Goal: Entertainment & Leisure: Consume media (video, audio)

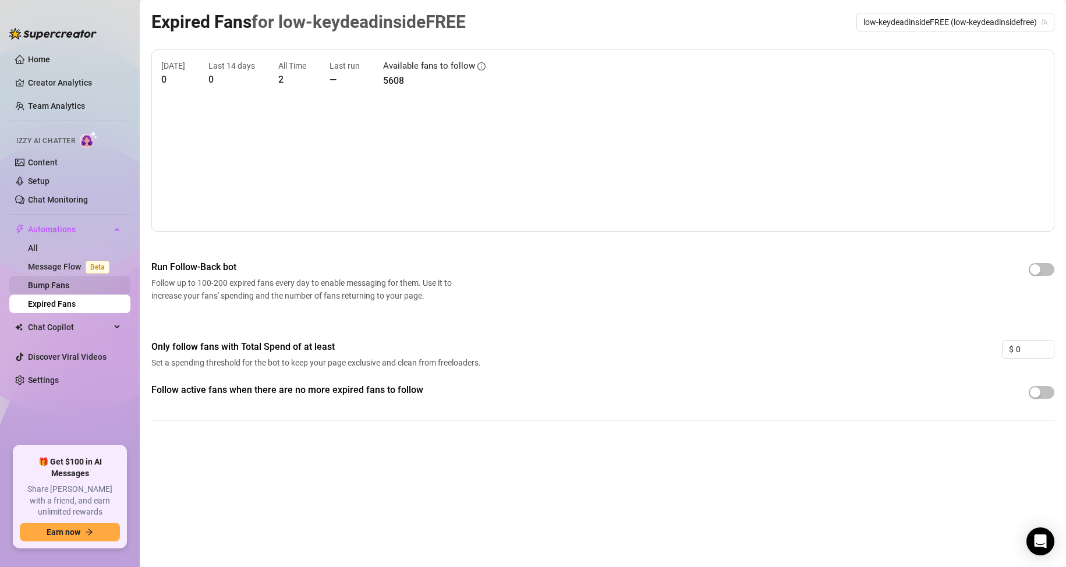
click at [69, 286] on link "Bump Fans" at bounding box center [48, 285] width 41 height 9
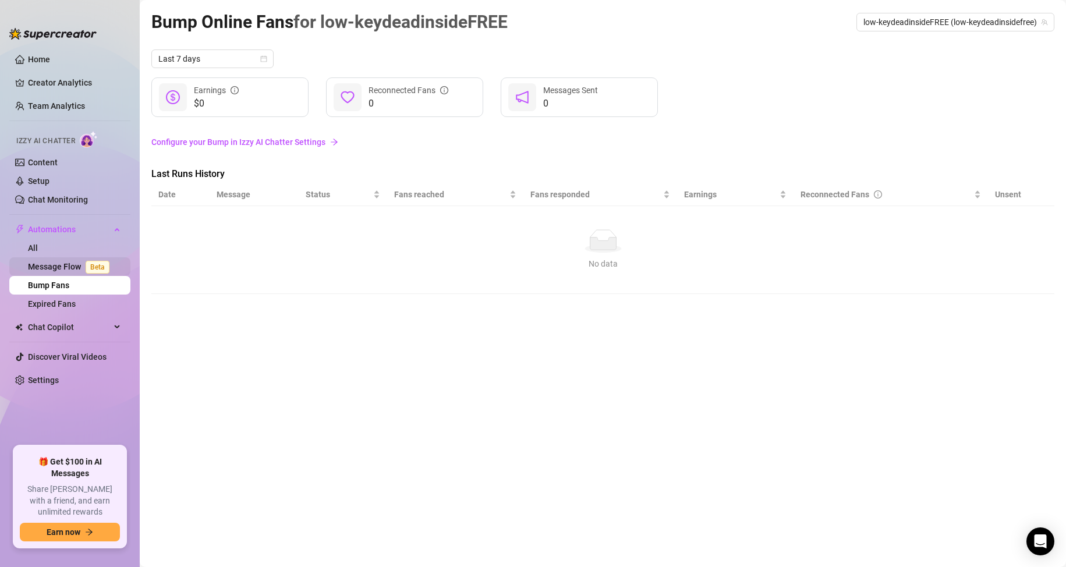
click at [81, 268] on link "Message Flow Beta" at bounding box center [71, 266] width 86 height 9
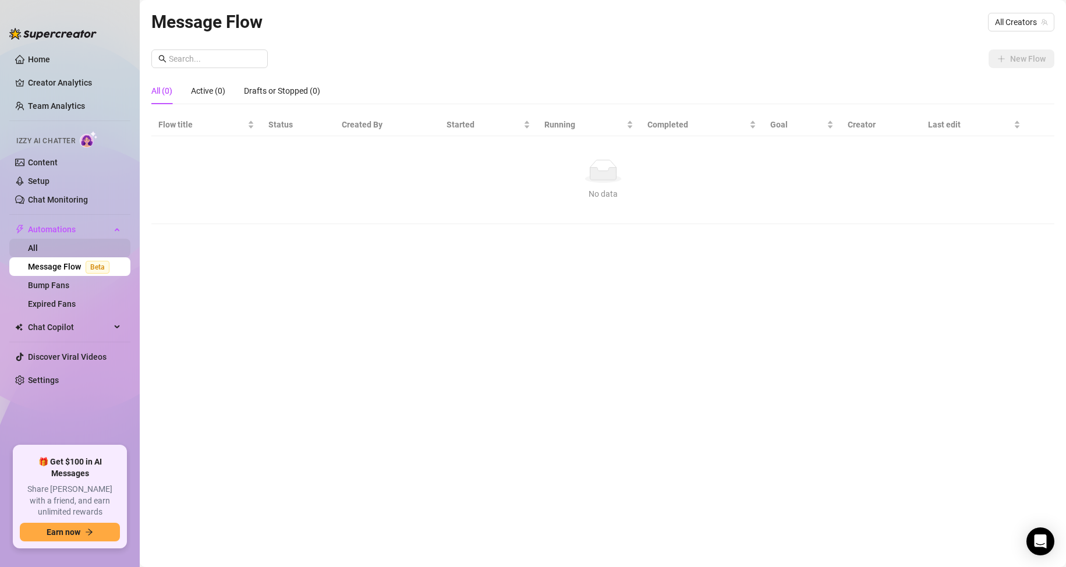
click at [38, 250] on link "All" at bounding box center [33, 247] width 10 height 9
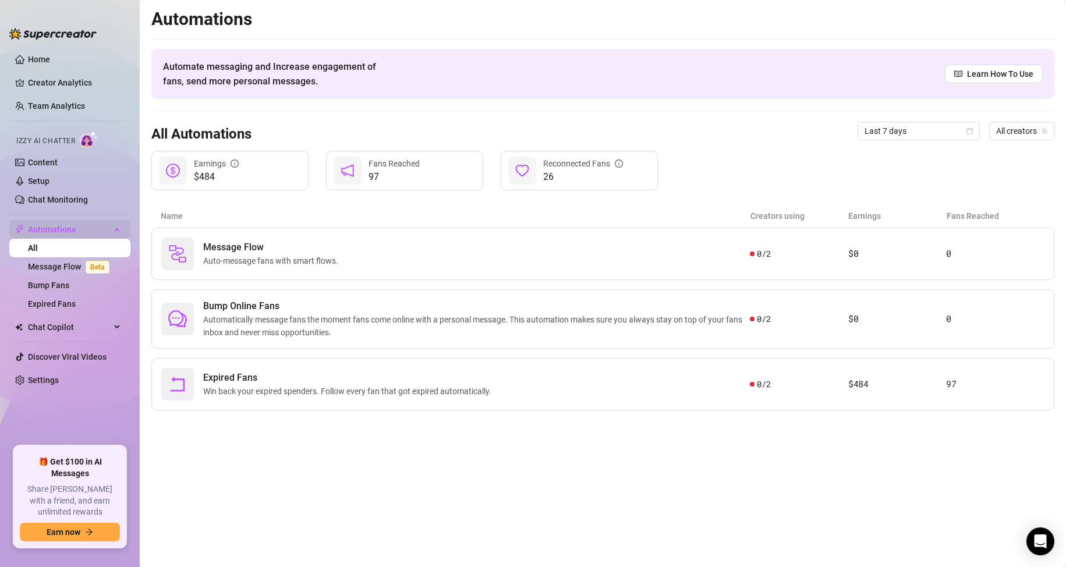
click at [109, 232] on span "Automations" at bounding box center [69, 229] width 83 height 19
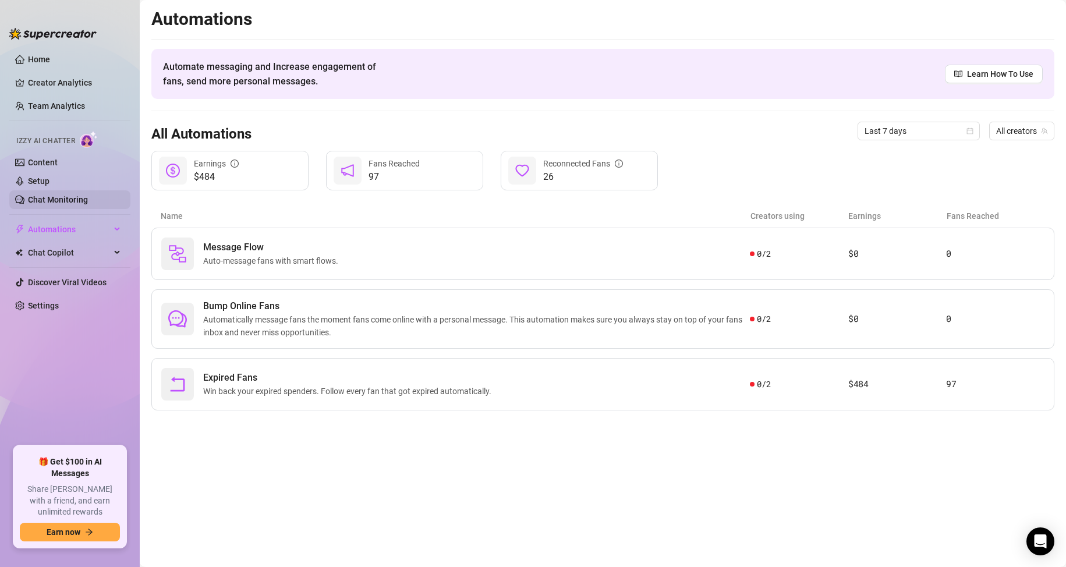
click at [86, 196] on link "Chat Monitoring" at bounding box center [58, 199] width 60 height 9
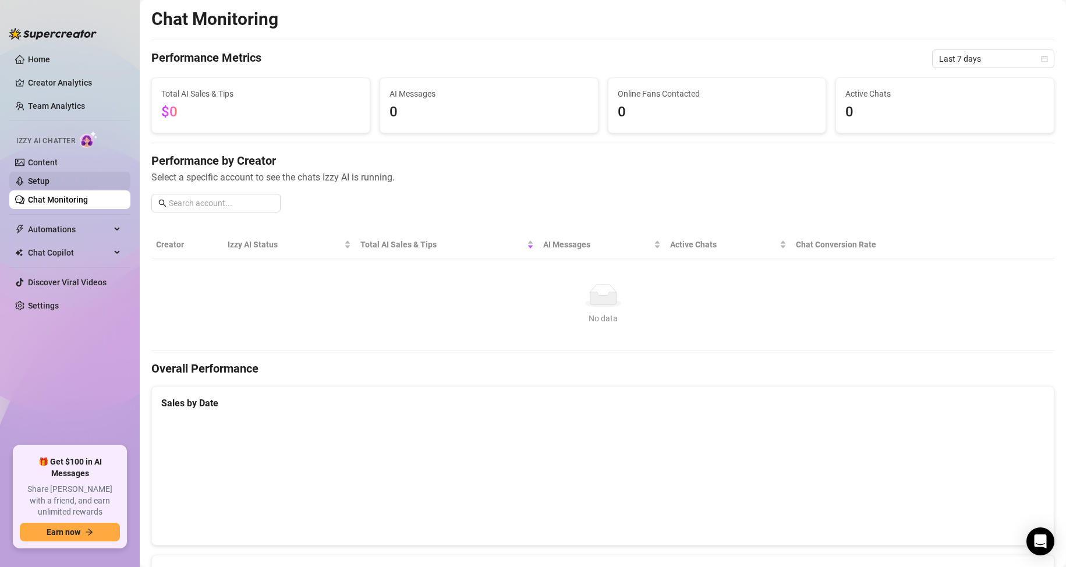
click at [49, 185] on link "Setup" at bounding box center [39, 180] width 22 height 9
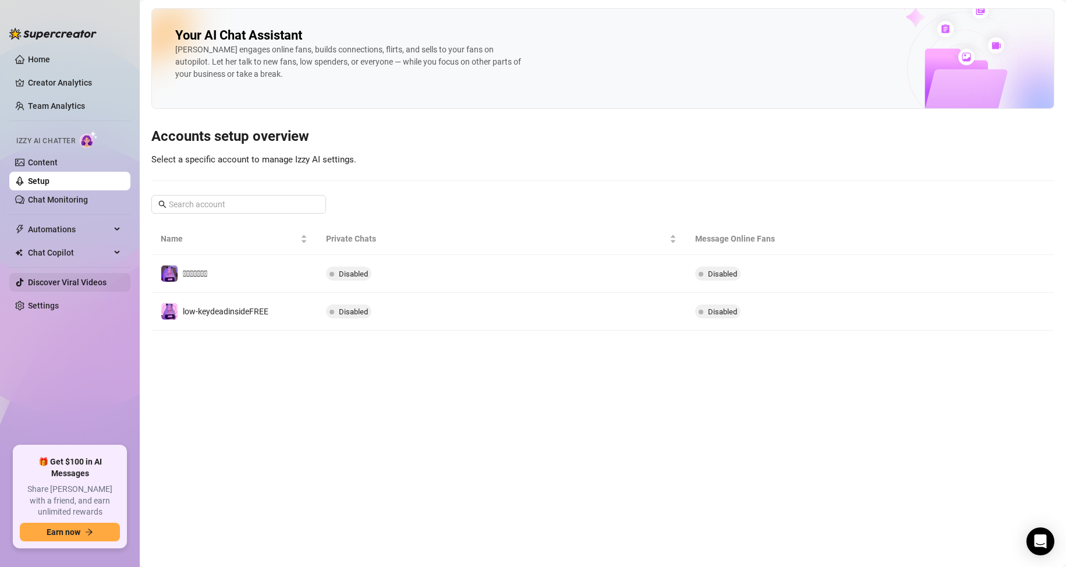
click at [79, 287] on link "Discover Viral Videos" at bounding box center [67, 282] width 79 height 9
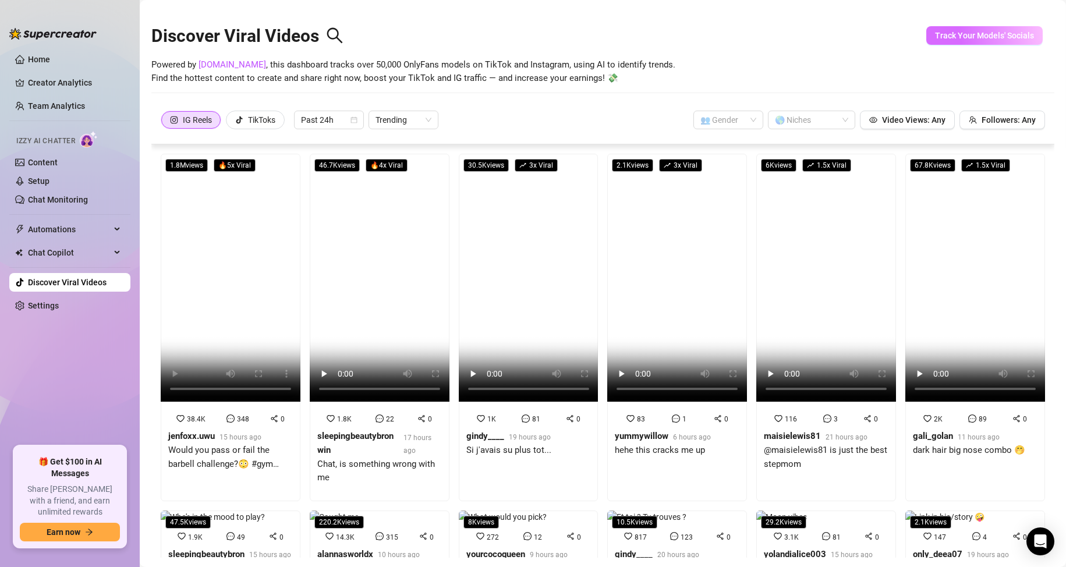
click at [981, 31] on span "Track Your Models' Socials" at bounding box center [984, 35] width 99 height 9
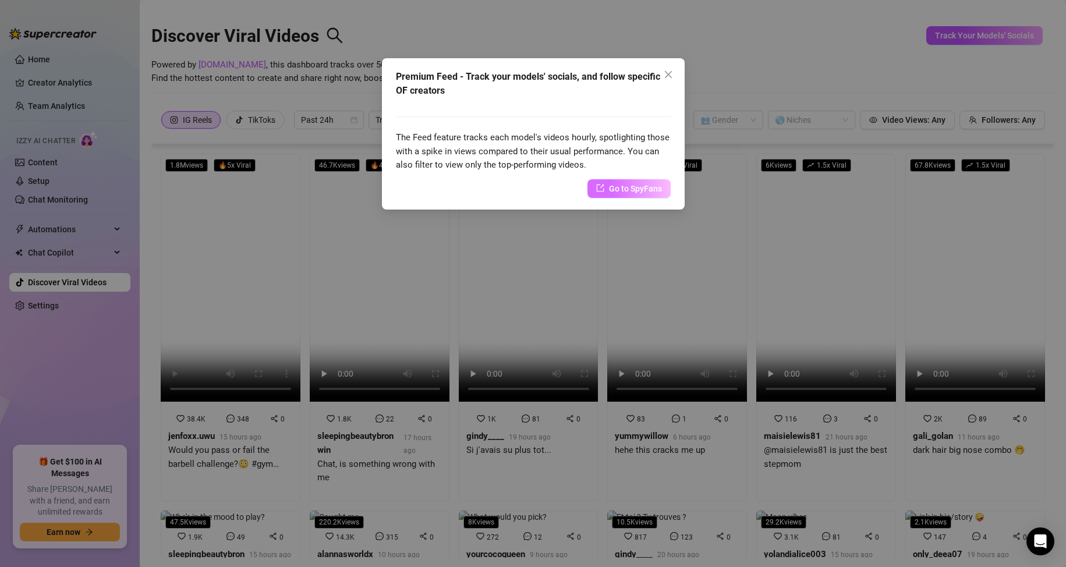
click at [653, 185] on span "Go to SpyFans" at bounding box center [635, 188] width 53 height 13
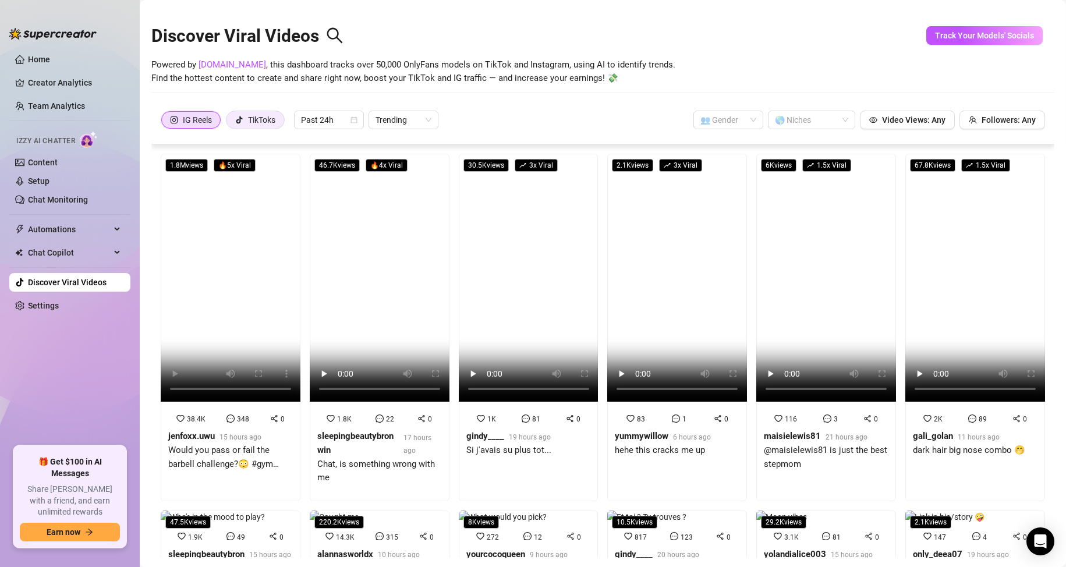
click at [267, 118] on div "TikToks" at bounding box center [261, 119] width 27 height 17
click at [229, 123] on input "TikToks" at bounding box center [229, 123] width 0 height 0
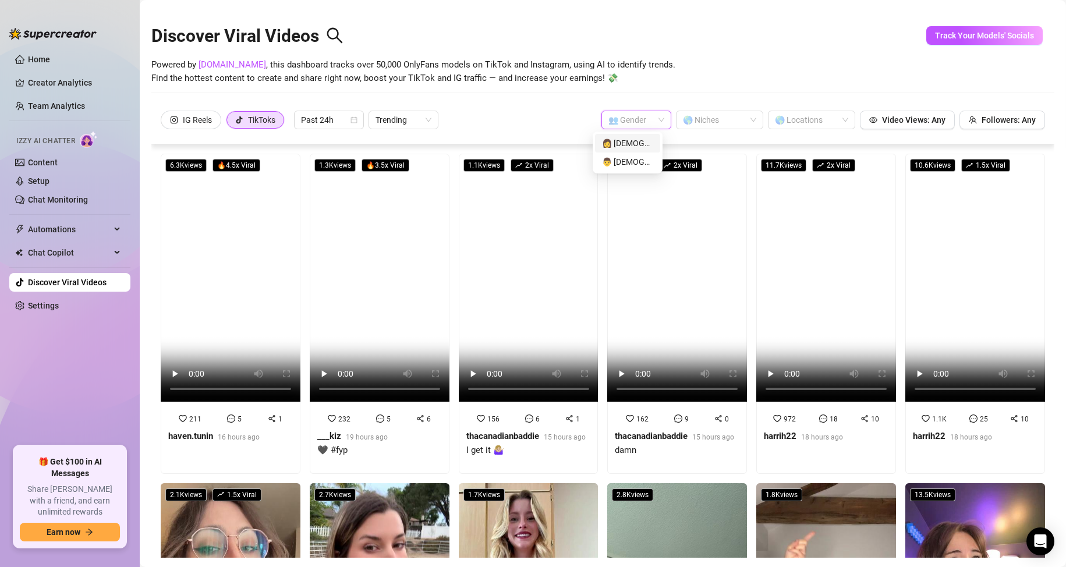
click at [623, 121] on input "search" at bounding box center [630, 119] width 45 height 17
click at [632, 140] on div "👩 [DEMOGRAPHIC_DATA]" at bounding box center [627, 143] width 51 height 13
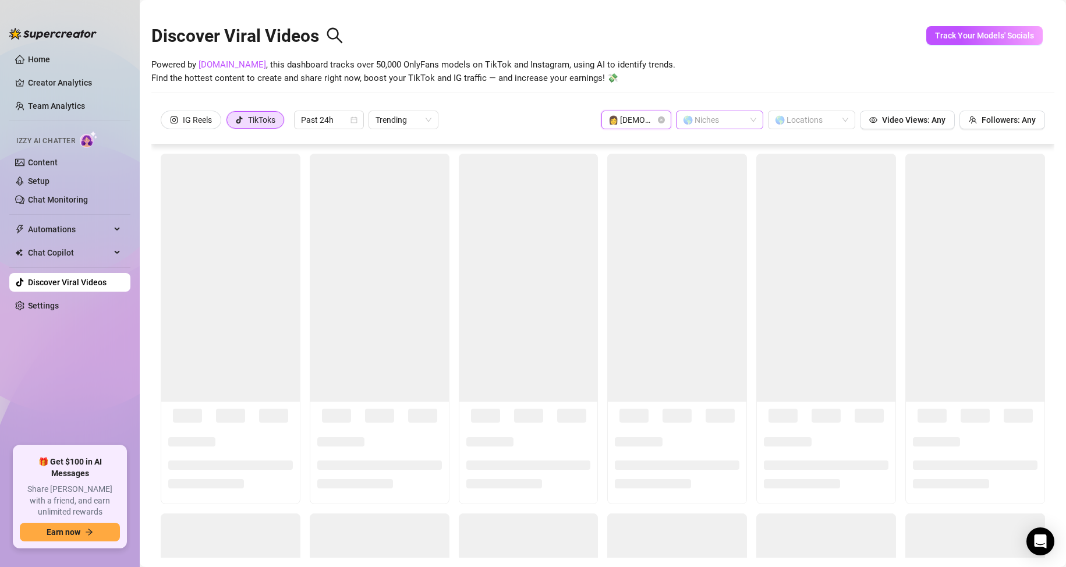
click at [727, 122] on div at bounding box center [713, 120] width 70 height 16
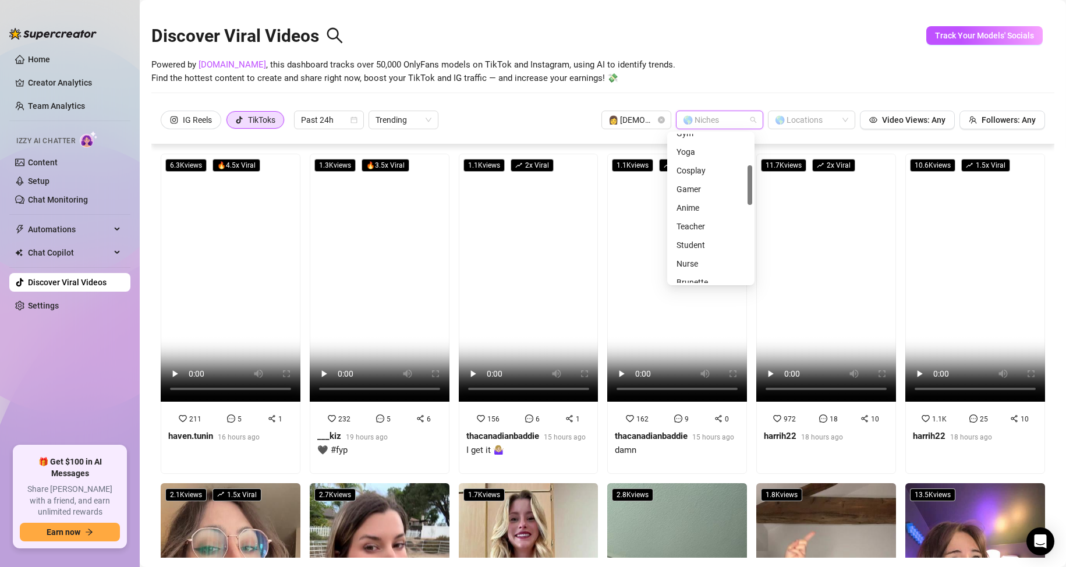
scroll to position [126, 0]
drag, startPoint x: 750, startPoint y: 166, endPoint x: 748, endPoint y: 185, distance: 18.2
click at [748, 185] on div at bounding box center [749, 188] width 5 height 40
click at [687, 160] on div "Cosplay" at bounding box center [710, 166] width 69 height 13
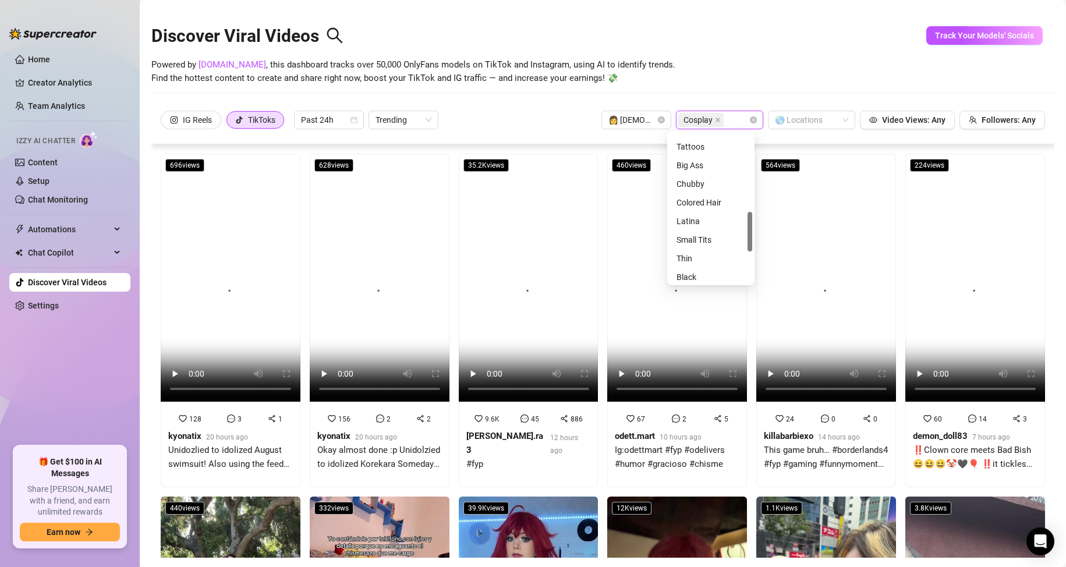
scroll to position [299, 0]
drag, startPoint x: 750, startPoint y: 196, endPoint x: 742, endPoint y: 242, distance: 46.8
click at [742, 242] on div "Tattoos Big Ass Chubby Colored Hair Latina Small Tits Thin Black Redhead MILF" at bounding box center [710, 208] width 83 height 149
click at [681, 163] on div "Big Ass" at bounding box center [710, 161] width 69 height 13
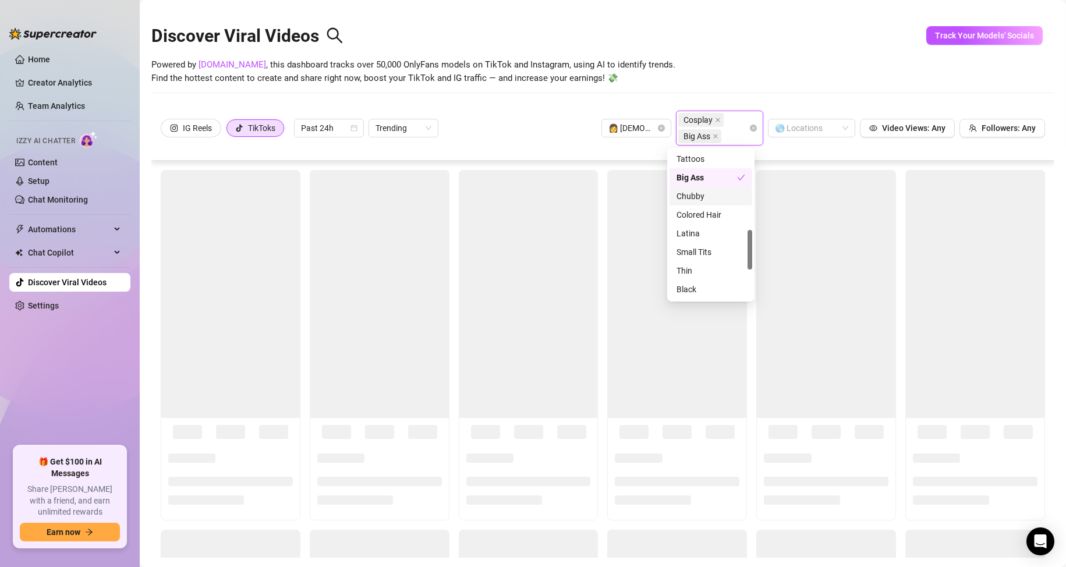
click at [696, 192] on div "Chubby" at bounding box center [710, 196] width 69 height 13
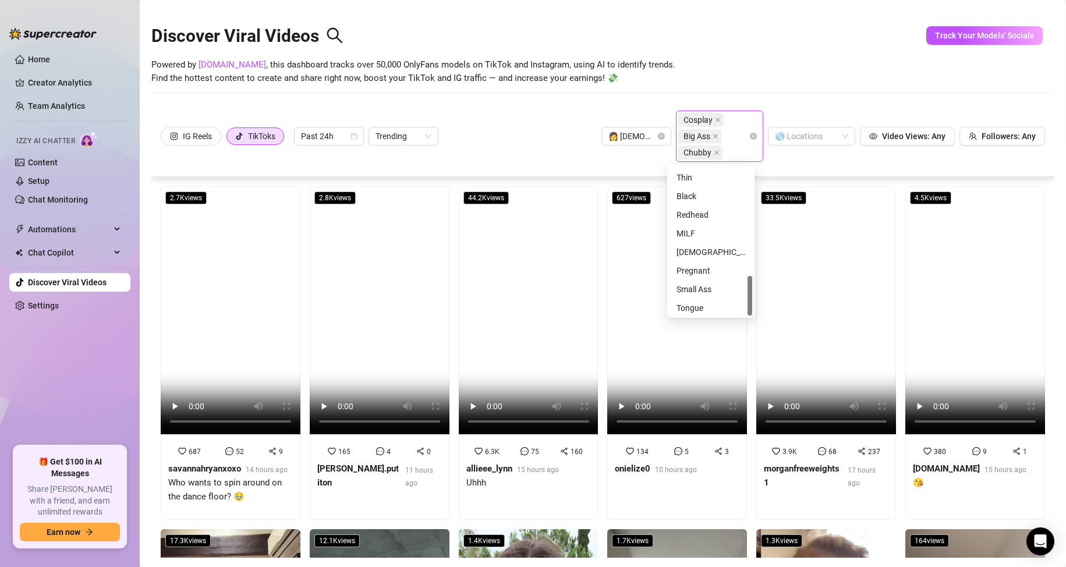
scroll to position [410, 0]
drag, startPoint x: 752, startPoint y: 255, endPoint x: 741, endPoint y: 288, distance: 34.8
click at [741, 288] on div "Small Tits Thin Black Redhead MILF Asian Pregnant Small Ass Tongue" at bounding box center [710, 240] width 83 height 149
click at [530, 135] on div "IG Reels TikToks Past 24h Trending 👩 [DEMOGRAPHIC_DATA] Cosplay Big Ass Chubby …" at bounding box center [603, 136] width 884 height 51
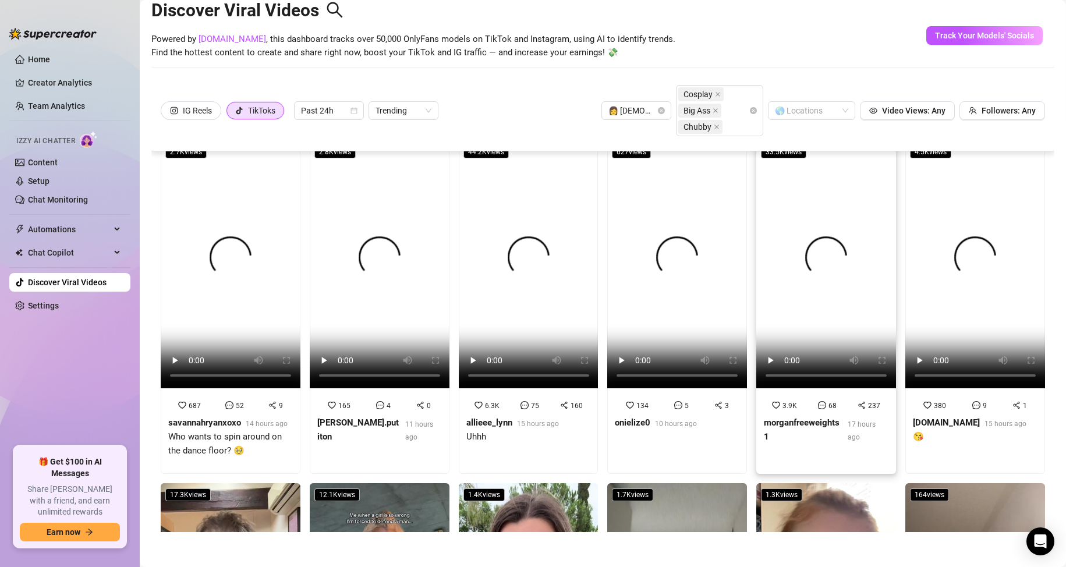
scroll to position [0, 0]
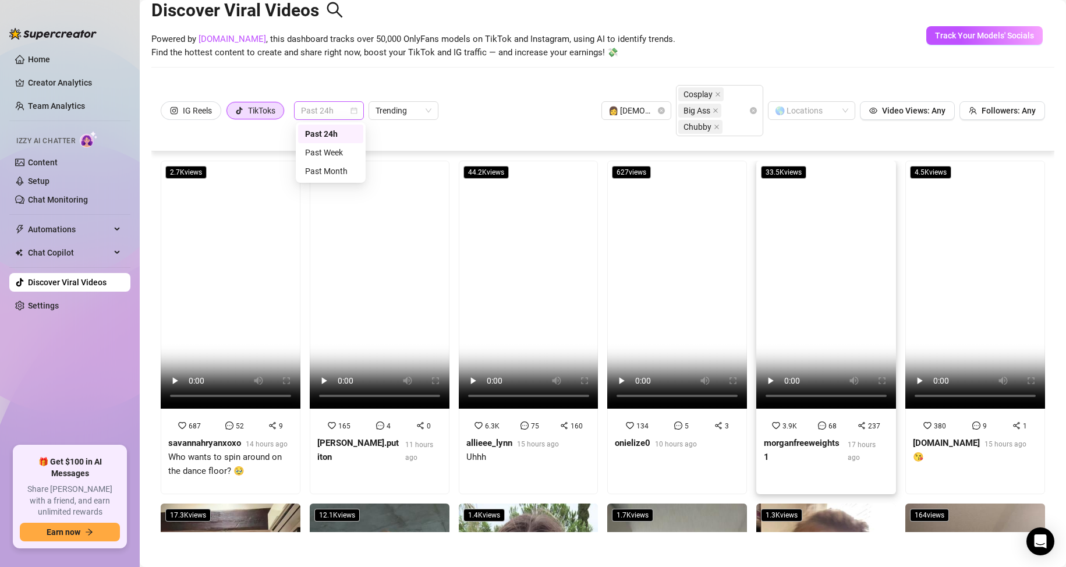
click at [344, 108] on span "Past 24h" at bounding box center [329, 110] width 56 height 17
click at [342, 149] on div "Past Week" at bounding box center [330, 152] width 51 height 13
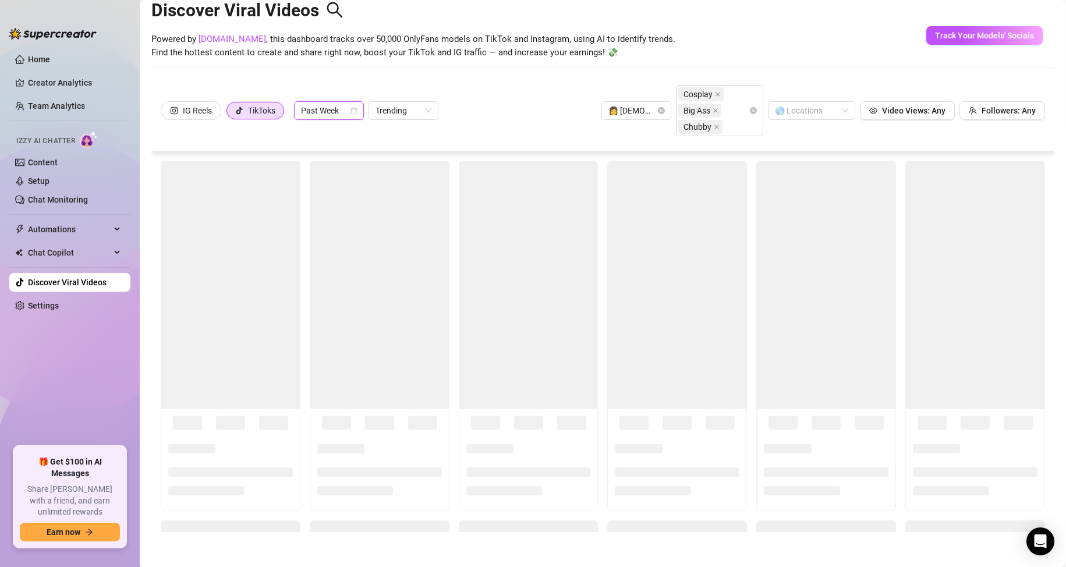
scroll to position [58, 0]
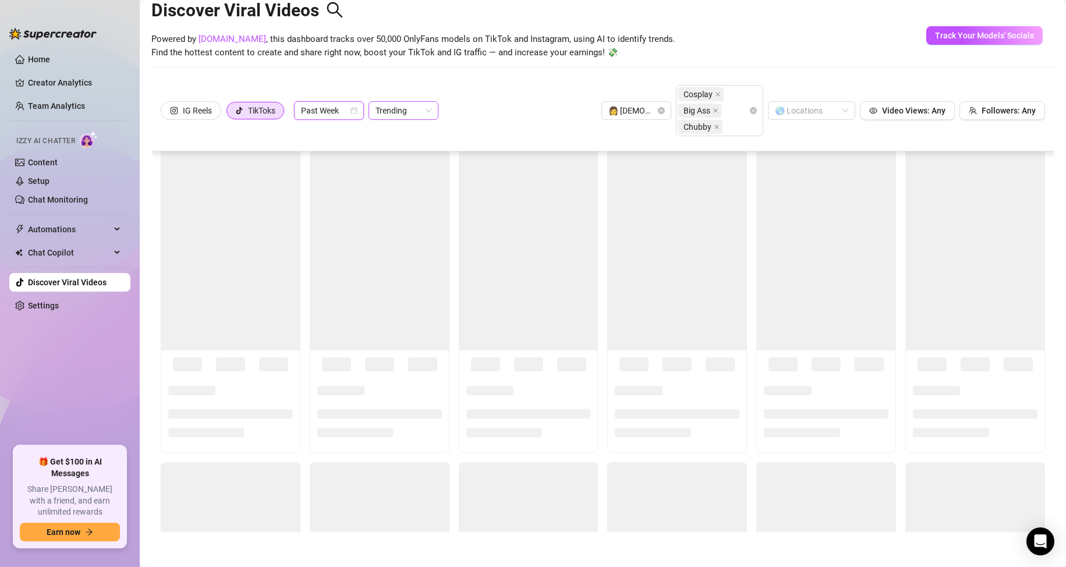
click at [417, 117] on span "Trending" at bounding box center [403, 110] width 56 height 17
click at [416, 115] on span "Trending" at bounding box center [403, 110] width 56 height 17
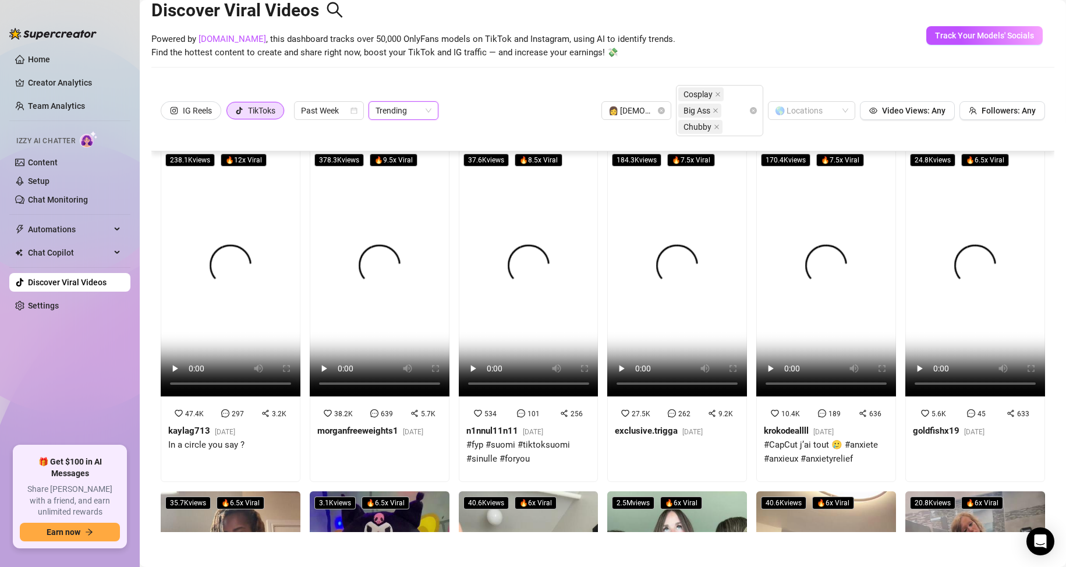
scroll to position [0, 0]
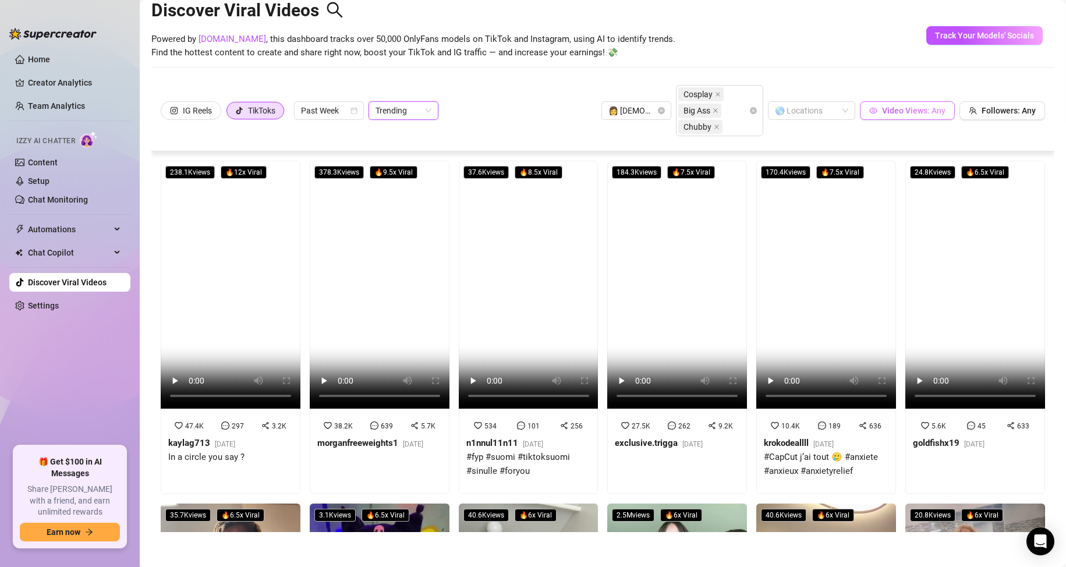
click at [910, 115] on span "Video Views: Any" at bounding box center [913, 110] width 63 height 9
click at [980, 116] on button "Followers: Any" at bounding box center [1002, 110] width 86 height 19
click at [923, 139] on div "IG Reels TikToks Past Week Trending 👩 [DEMOGRAPHIC_DATA] Cosplay Big Ass Chubby…" at bounding box center [602, 116] width 903 height 70
click at [207, 108] on div "IG Reels" at bounding box center [197, 110] width 29 height 17
click at [164, 114] on input "IG Reels" at bounding box center [164, 114] width 0 height 0
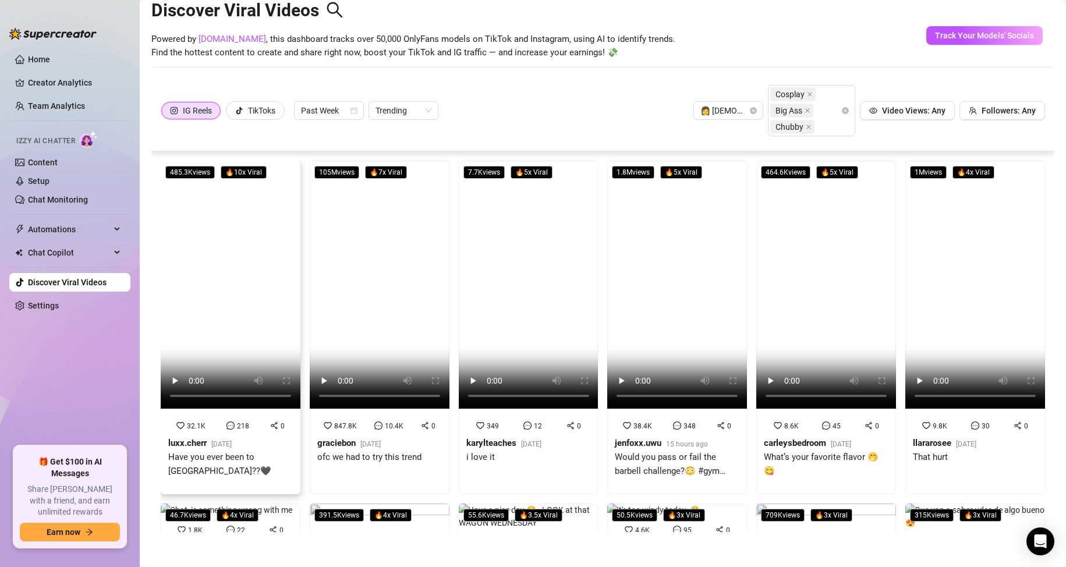
click at [246, 309] on video at bounding box center [231, 285] width 140 height 248
click at [359, 261] on video at bounding box center [380, 285] width 140 height 248
click at [516, 229] on video at bounding box center [529, 285] width 140 height 248
click at [657, 238] on video at bounding box center [677, 285] width 140 height 248
click at [805, 298] on video at bounding box center [826, 285] width 140 height 248
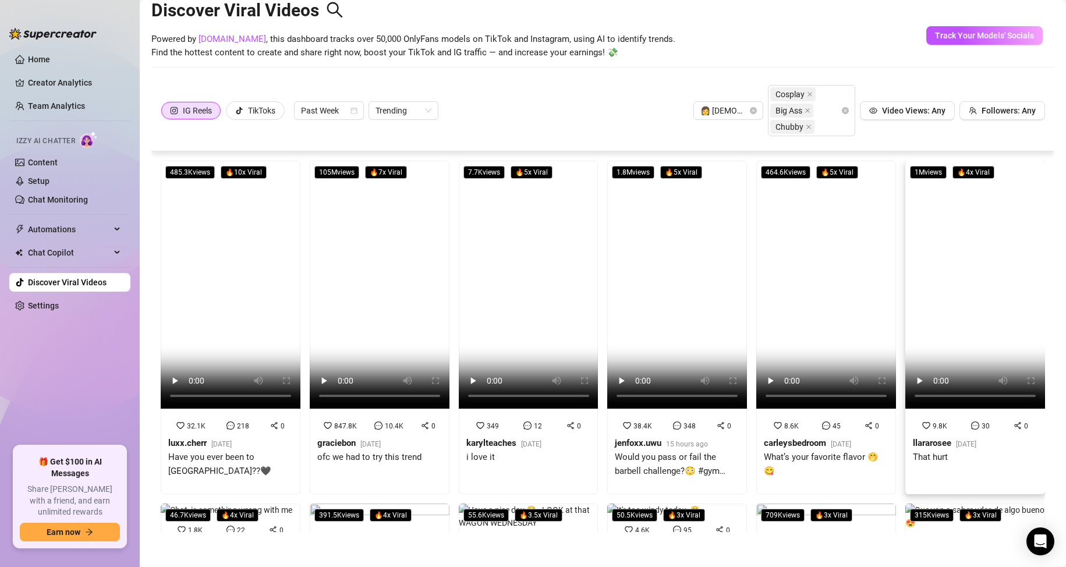
click at [995, 256] on video at bounding box center [975, 285] width 140 height 248
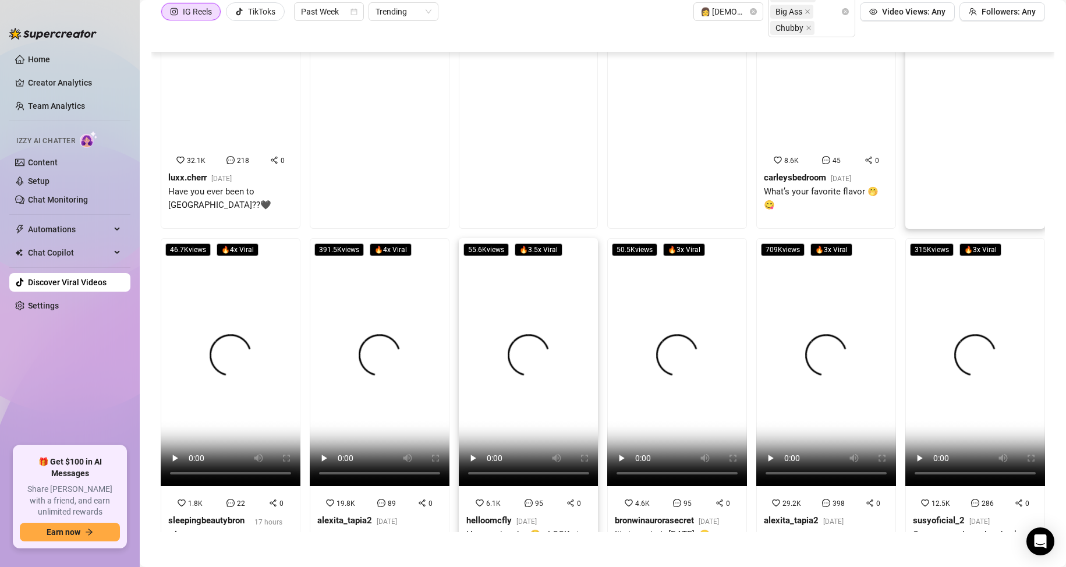
scroll to position [116, 0]
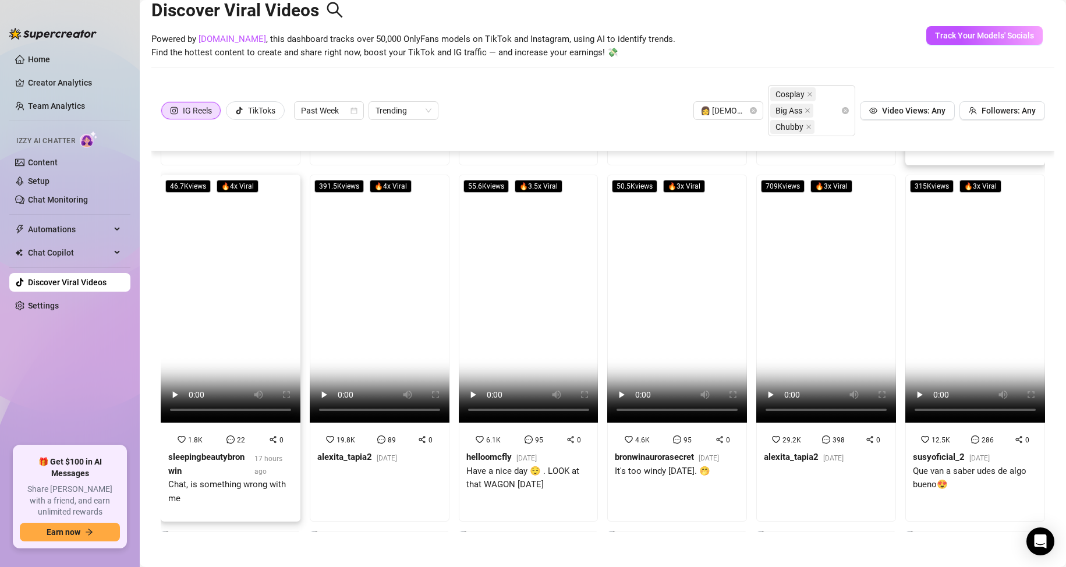
click at [242, 274] on video at bounding box center [231, 299] width 140 height 248
click at [393, 285] on video at bounding box center [380, 299] width 140 height 248
click at [490, 284] on video at bounding box center [529, 299] width 140 height 248
click at [700, 343] on video at bounding box center [677, 299] width 140 height 248
click at [838, 325] on video at bounding box center [826, 299] width 140 height 248
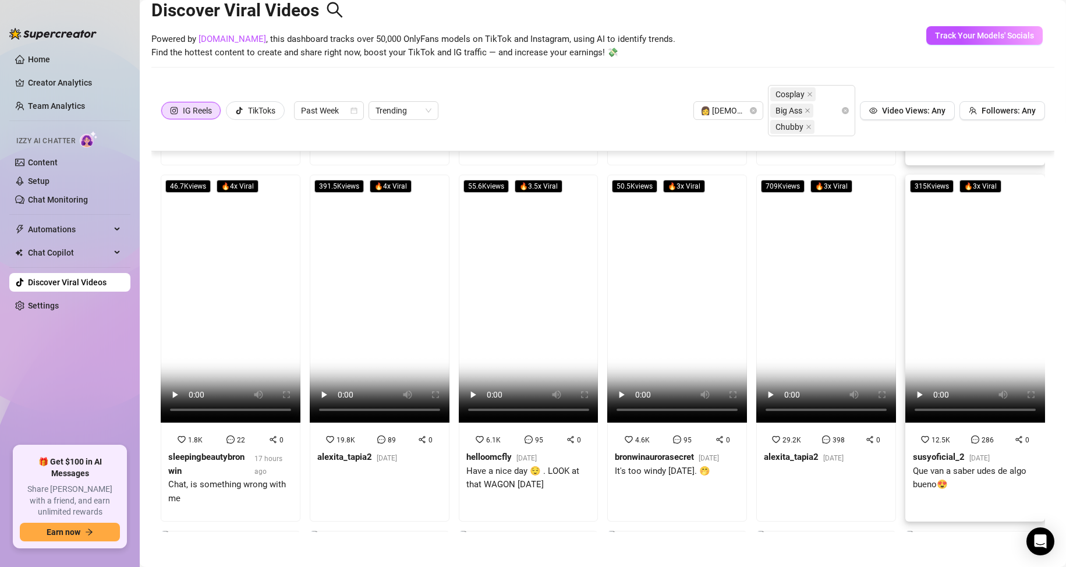
click at [951, 345] on video at bounding box center [975, 299] width 140 height 248
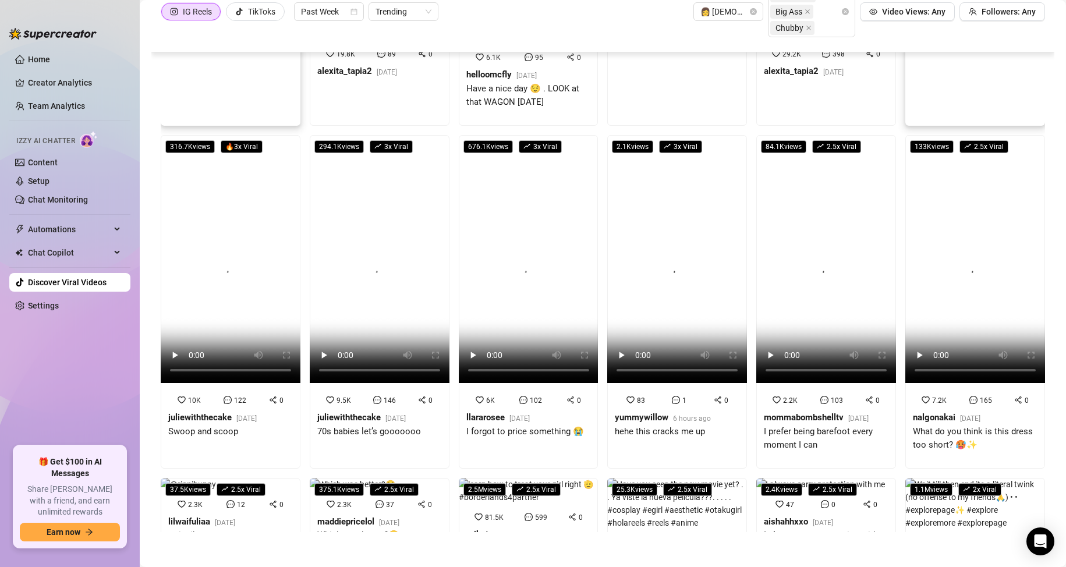
scroll to position [407, 0]
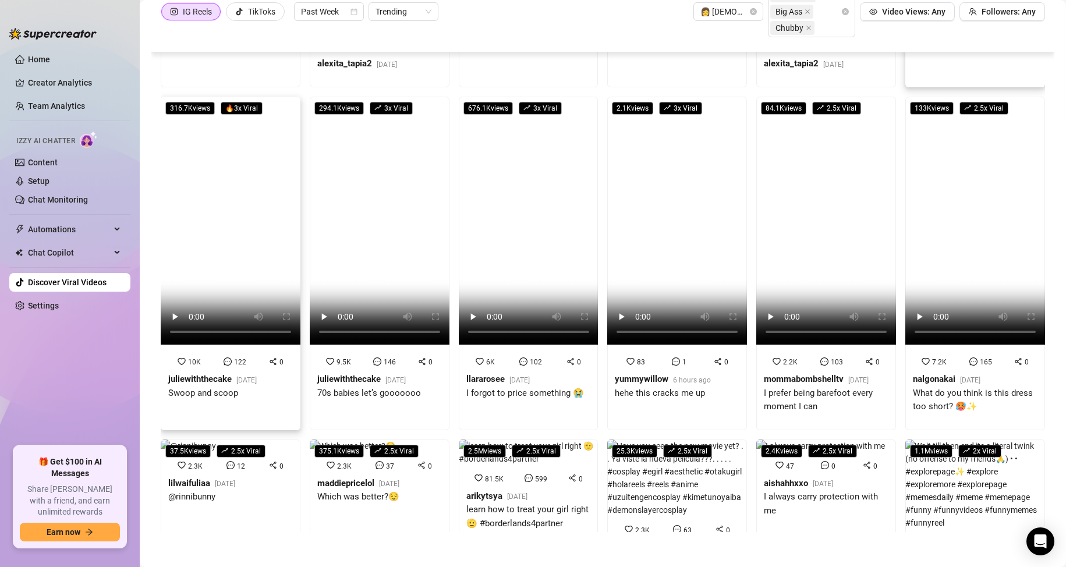
click at [253, 220] on video at bounding box center [231, 221] width 140 height 248
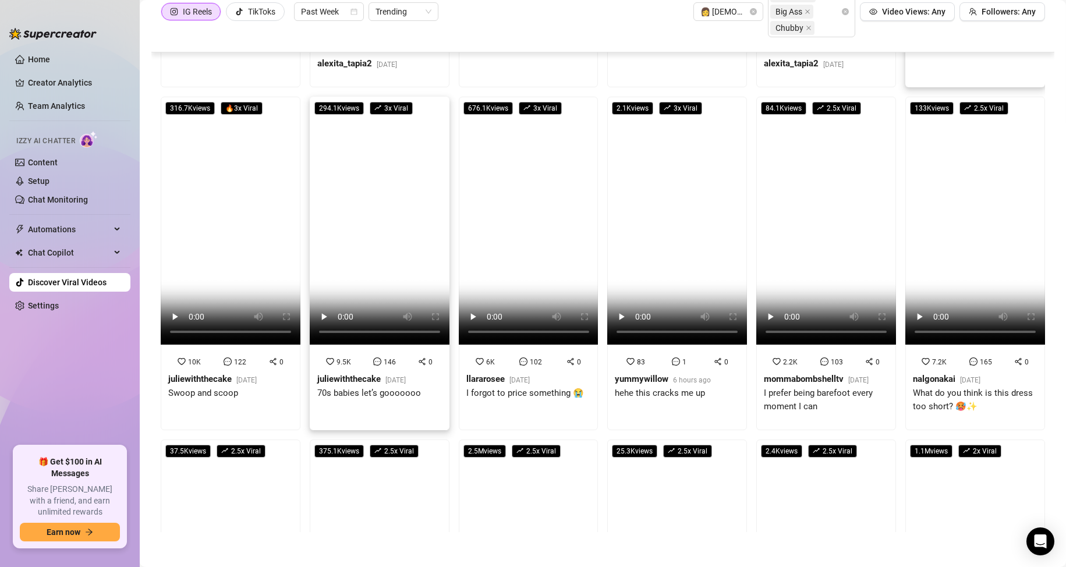
click at [380, 217] on video at bounding box center [380, 221] width 140 height 248
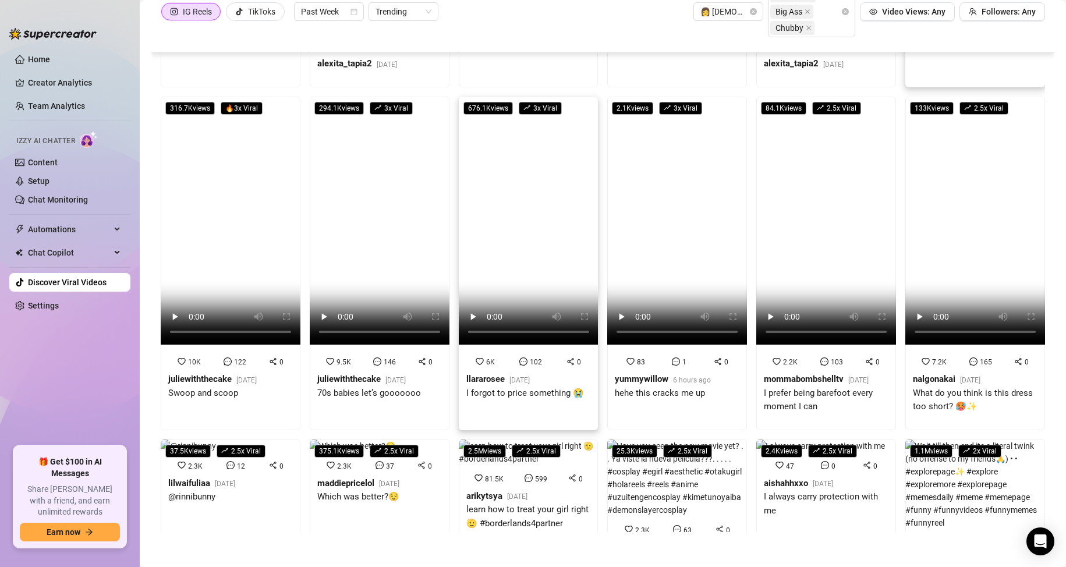
click at [518, 229] on video at bounding box center [529, 221] width 140 height 248
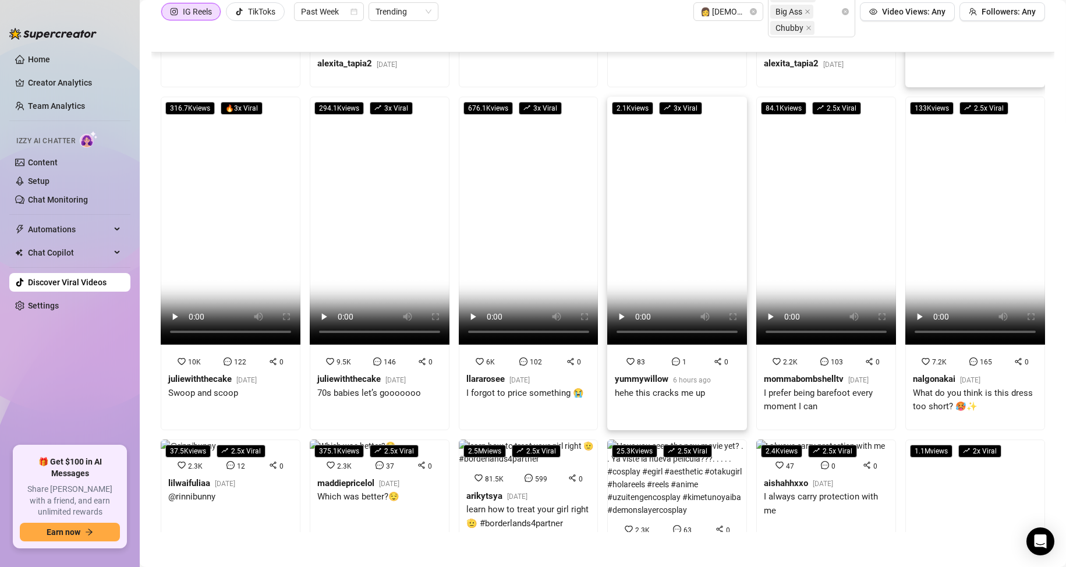
click at [704, 235] on video at bounding box center [677, 221] width 140 height 248
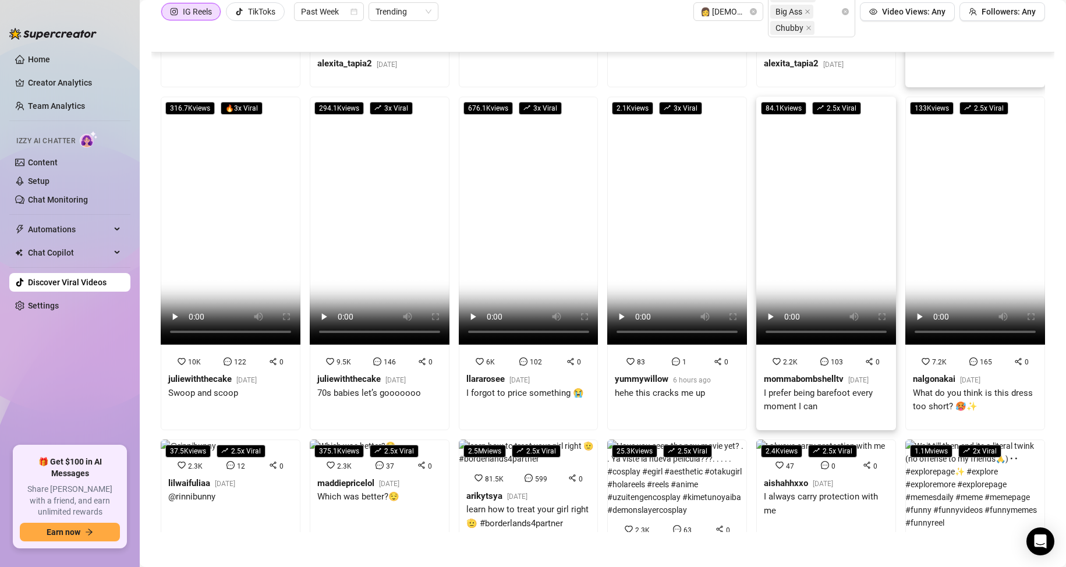
click at [793, 232] on video at bounding box center [826, 221] width 140 height 248
click at [942, 257] on video at bounding box center [975, 221] width 140 height 248
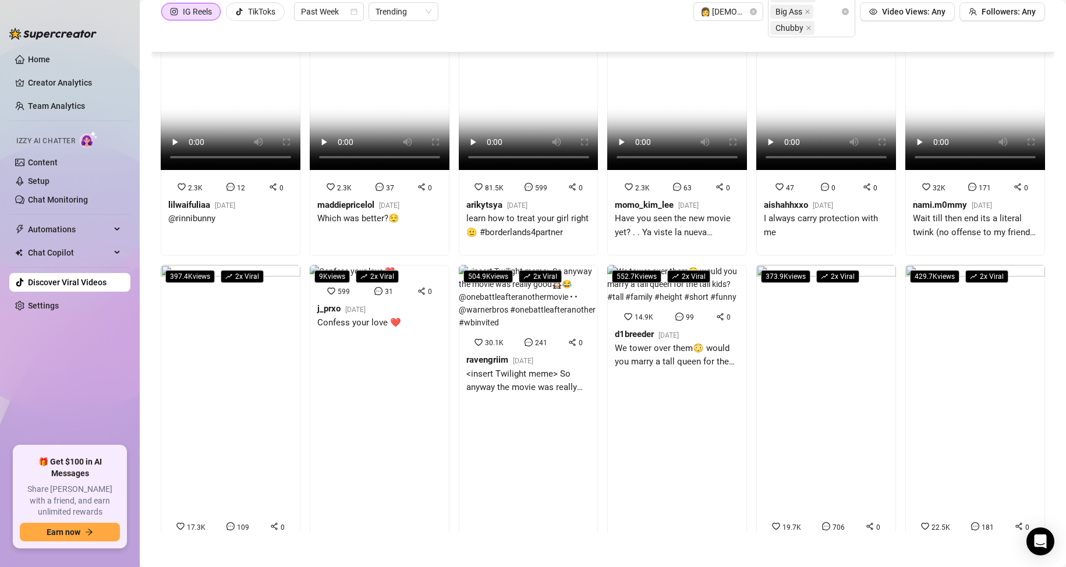
scroll to position [698, 0]
drag, startPoint x: 252, startPoint y: 266, endPoint x: 243, endPoint y: 263, distance: 9.9
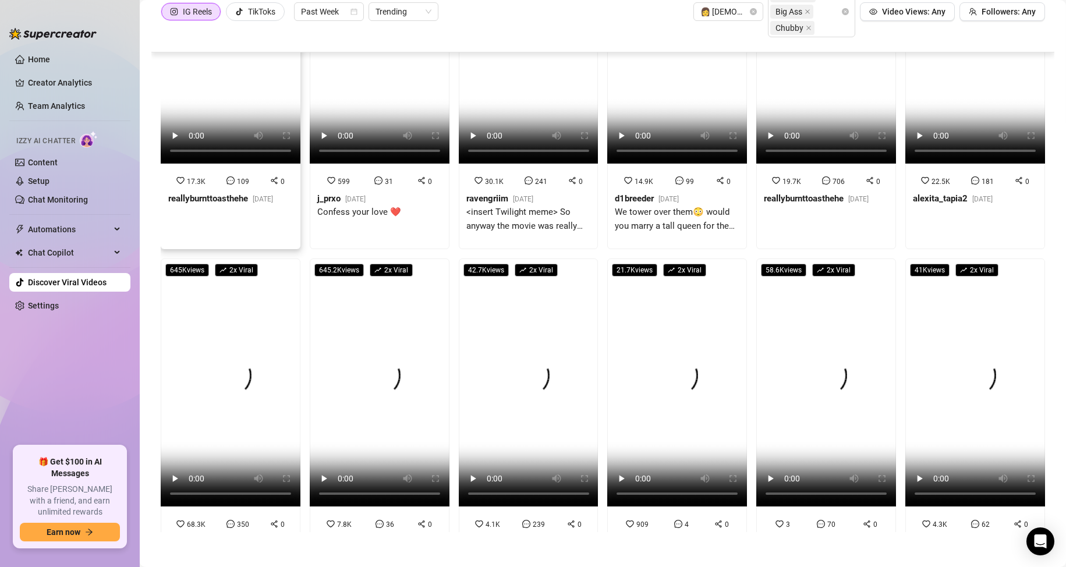
scroll to position [827, 0]
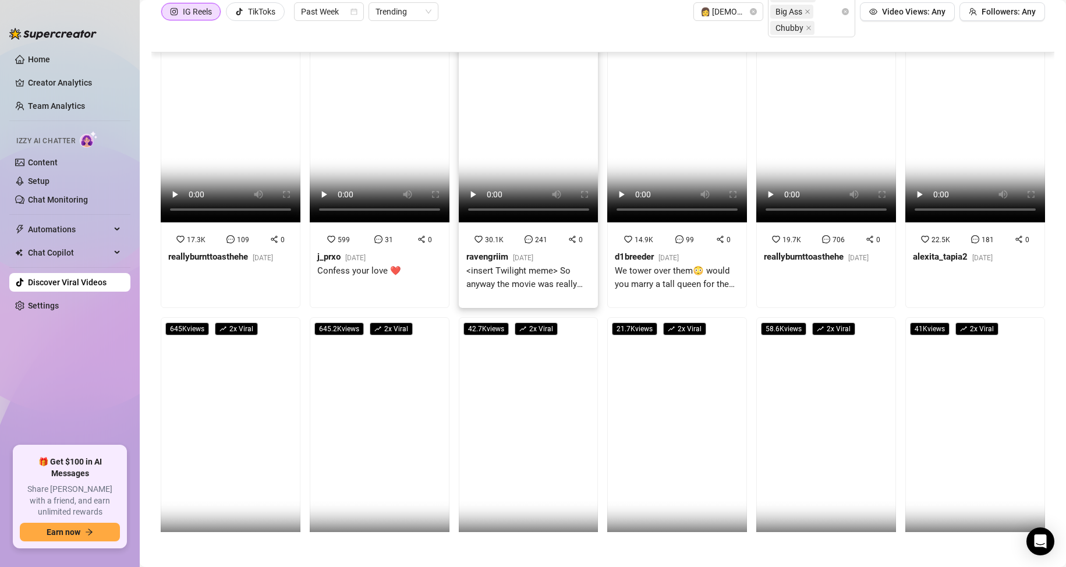
drag, startPoint x: 561, startPoint y: 163, endPoint x: 676, endPoint y: 165, distance: 114.7
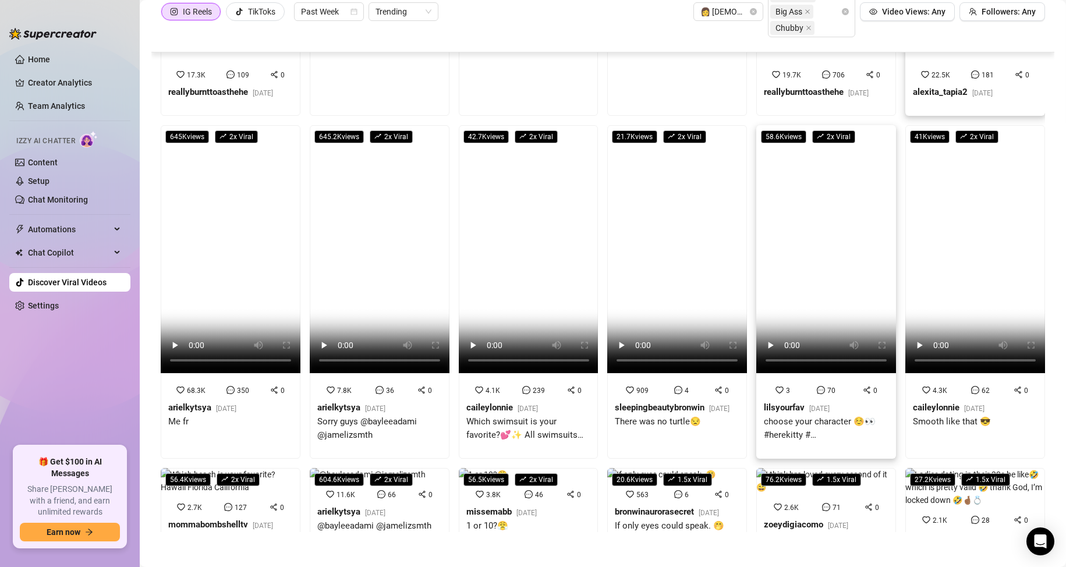
scroll to position [997, 0]
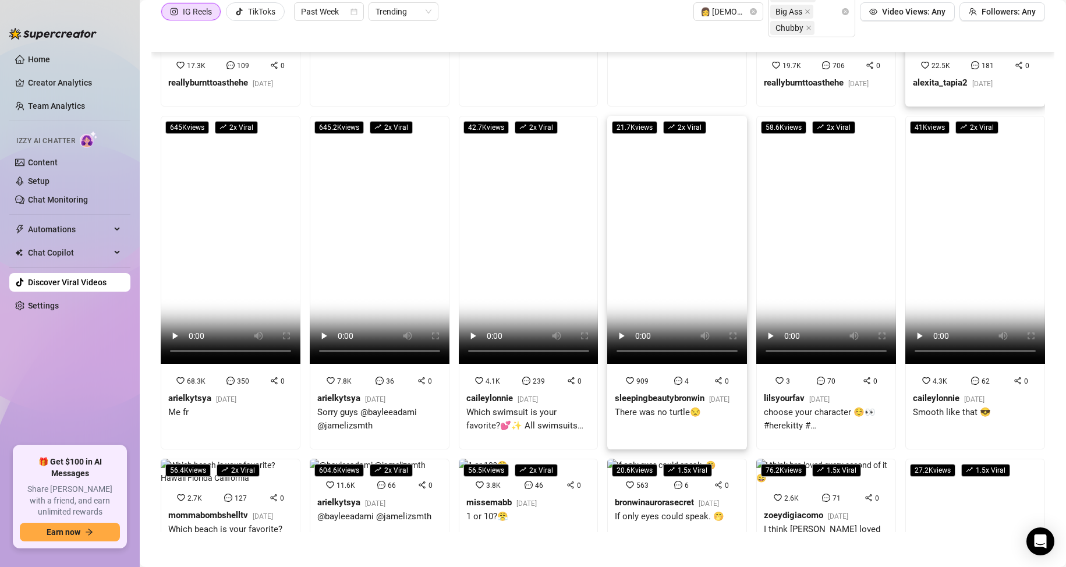
drag, startPoint x: 657, startPoint y: 245, endPoint x: 664, endPoint y: 245, distance: 7.0
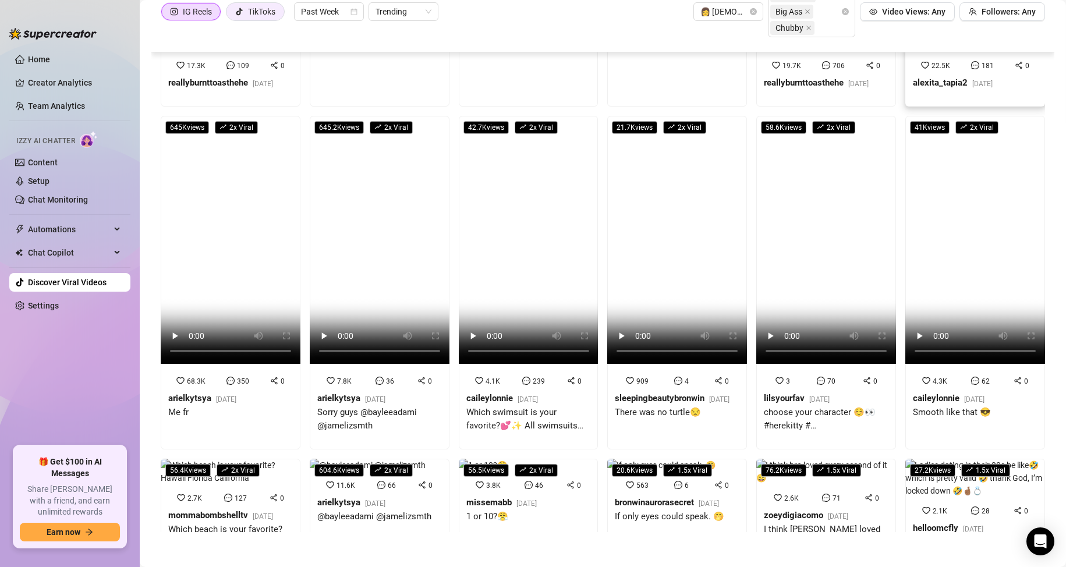
click at [253, 15] on div "TikToks" at bounding box center [261, 11] width 27 height 17
click at [229, 15] on input "TikToks" at bounding box center [229, 15] width 0 height 0
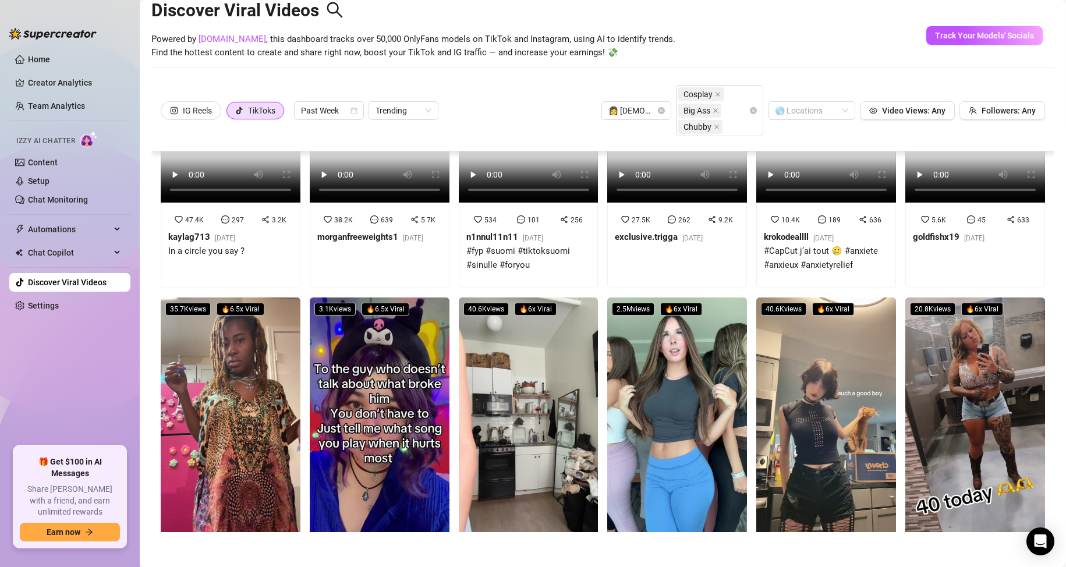
scroll to position [233, 0]
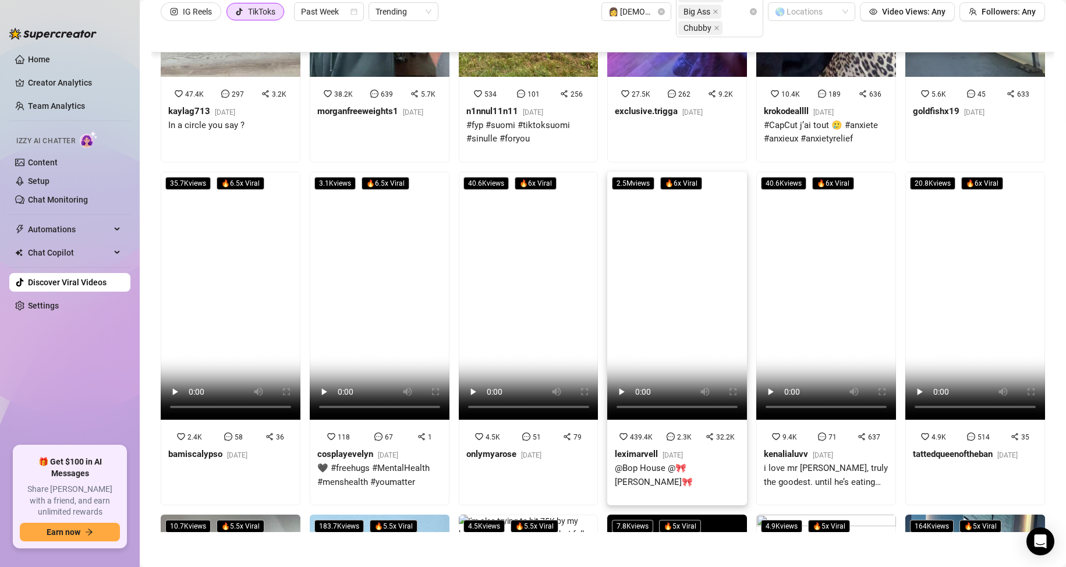
click at [664, 249] on video at bounding box center [677, 296] width 140 height 248
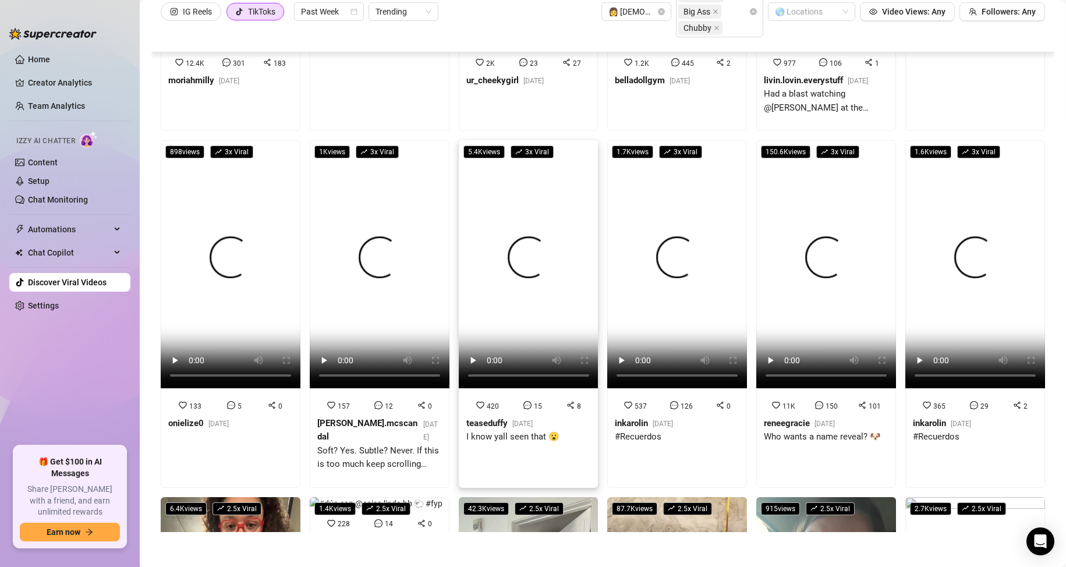
scroll to position [2329, 0]
